Goal: Use online tool/utility: Utilize a website feature to perform a specific function

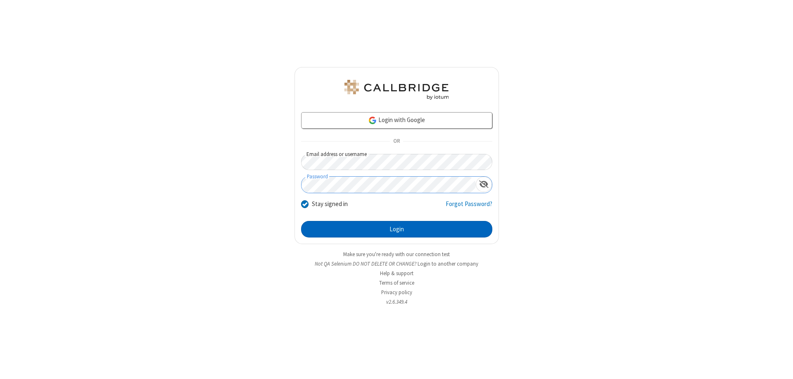
click at [397, 229] on button "Login" at bounding box center [396, 229] width 191 height 17
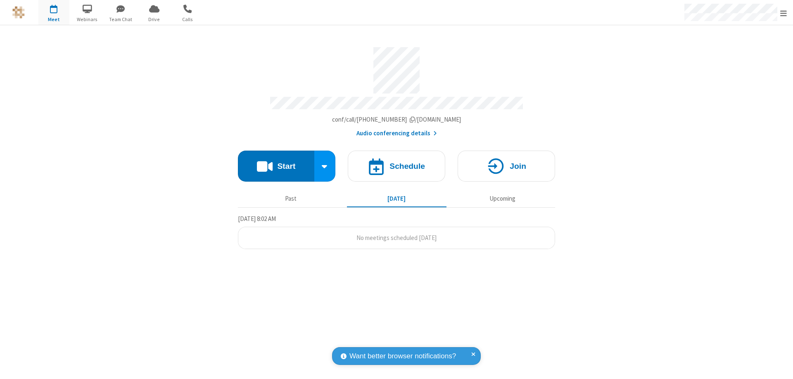
click at [276, 162] on button "Start" at bounding box center [276, 165] width 76 height 31
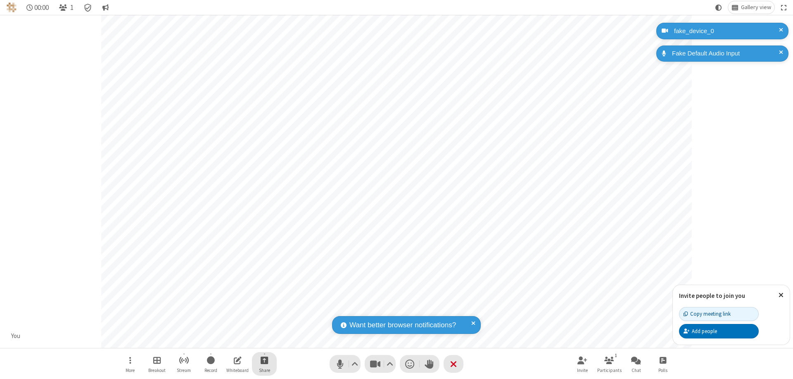
click at [264, 360] on span "Start sharing" at bounding box center [265, 360] width 8 height 10
click at [264, 309] on span "Share additional camera" at bounding box center [269, 310] width 61 height 7
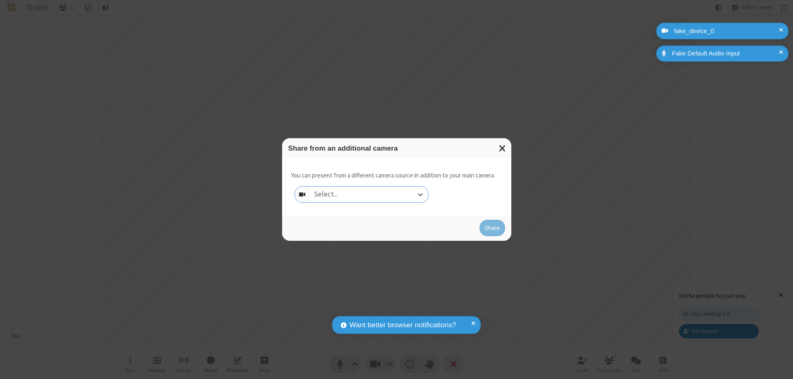
click at [369, 194] on div "Select..." at bounding box center [369, 194] width 119 height 16
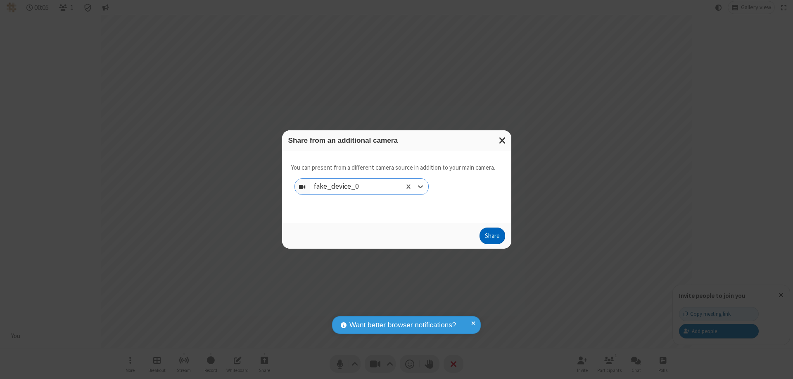
click at [492, 237] on button "Share" at bounding box center [493, 235] width 26 height 17
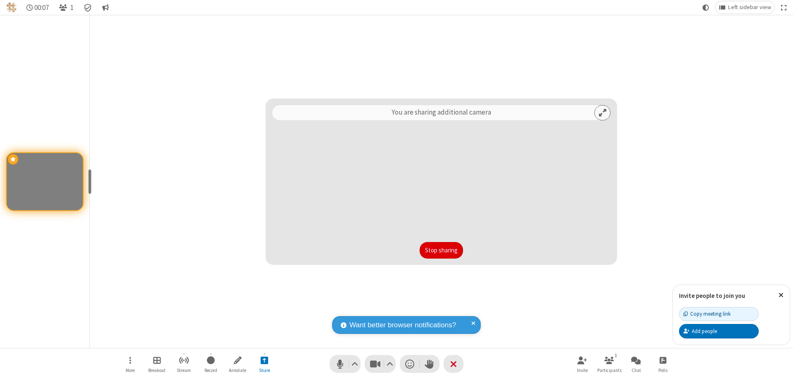
click at [441, 250] on button "Stop sharing" at bounding box center [441, 250] width 43 height 17
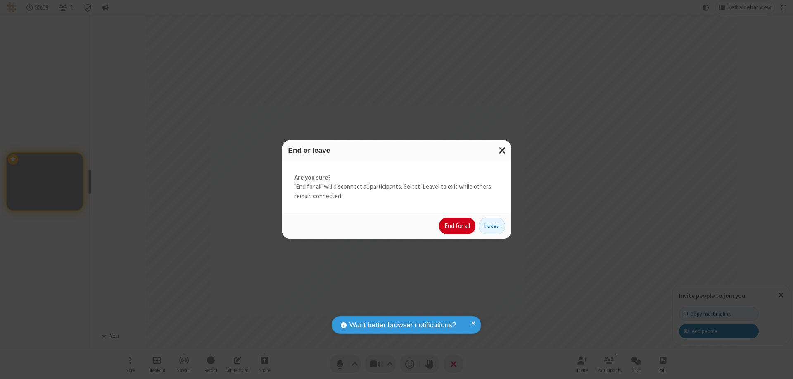
click at [458, 226] on button "End for all" at bounding box center [457, 225] width 36 height 17
